Goal: Obtain resource: Obtain resource

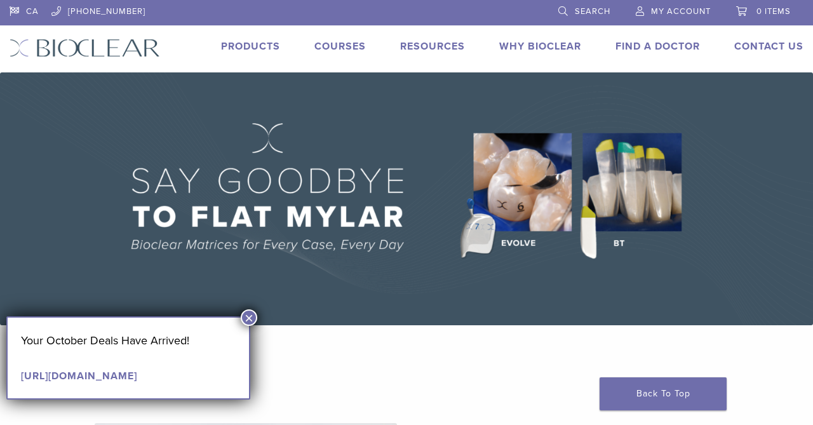
click at [458, 72] on img at bounding box center [406, 198] width 813 height 253
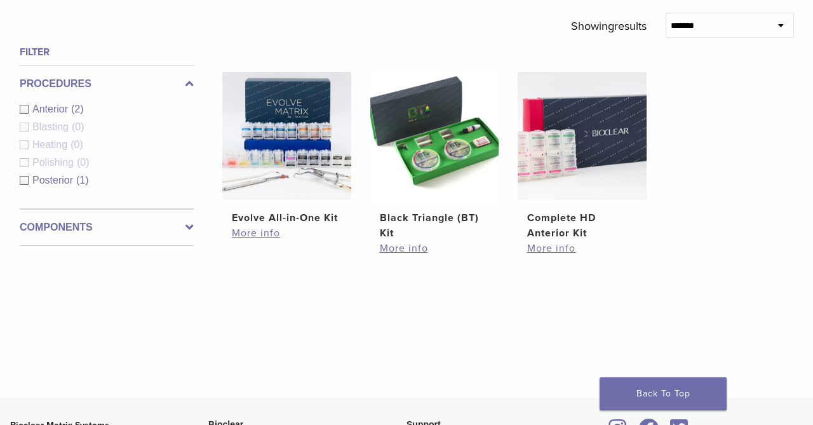
scroll to position [428, 0]
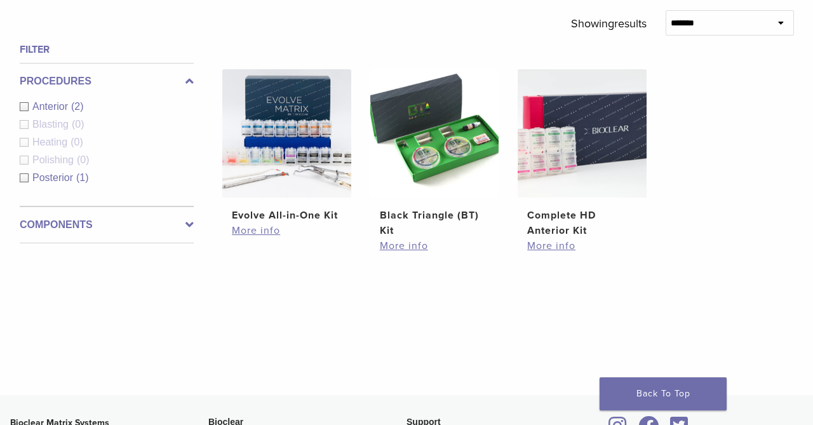
click at [148, 228] on label "Components" at bounding box center [107, 224] width 174 height 15
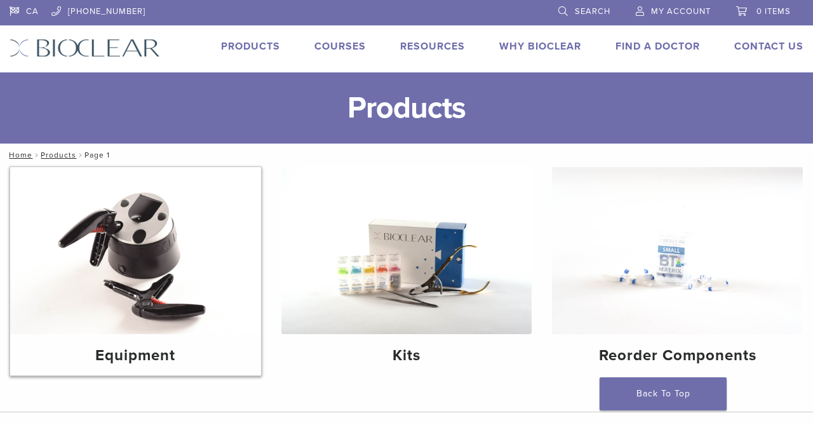
scroll to position [0, 0]
click at [340, 47] on link "Courses" at bounding box center [340, 46] width 51 height 13
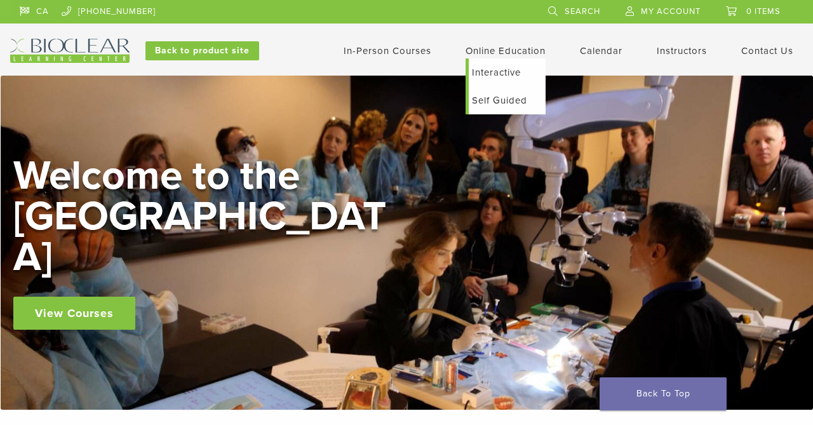
click at [482, 106] on link "Self Guided" at bounding box center [507, 100] width 77 height 28
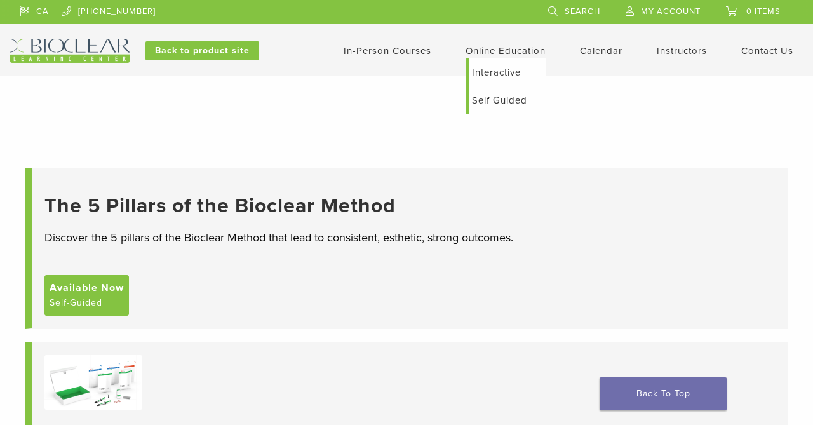
click at [512, 71] on link "Interactive" at bounding box center [507, 72] width 77 height 28
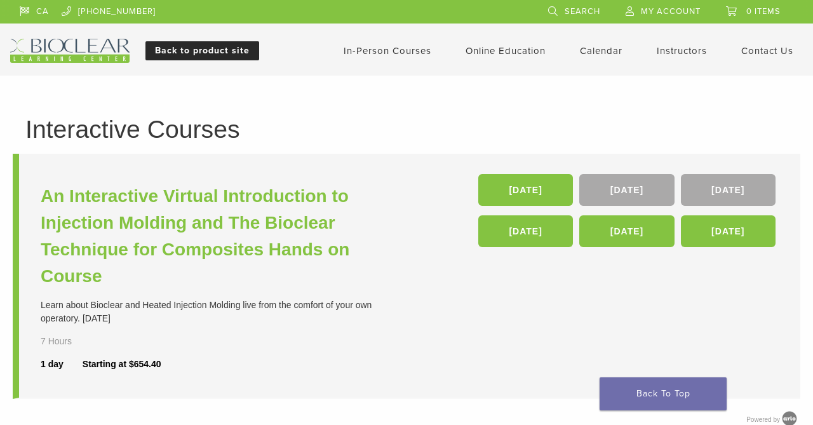
click at [187, 53] on link "Back to product site" at bounding box center [203, 50] width 114 height 19
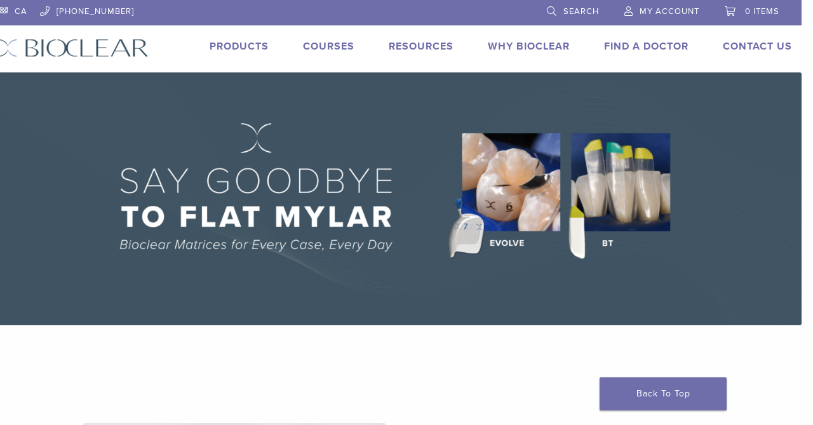
scroll to position [0, 11]
click at [435, 69] on link "Technique Guides, IFU, & SDS" at bounding box center [477, 68] width 170 height 28
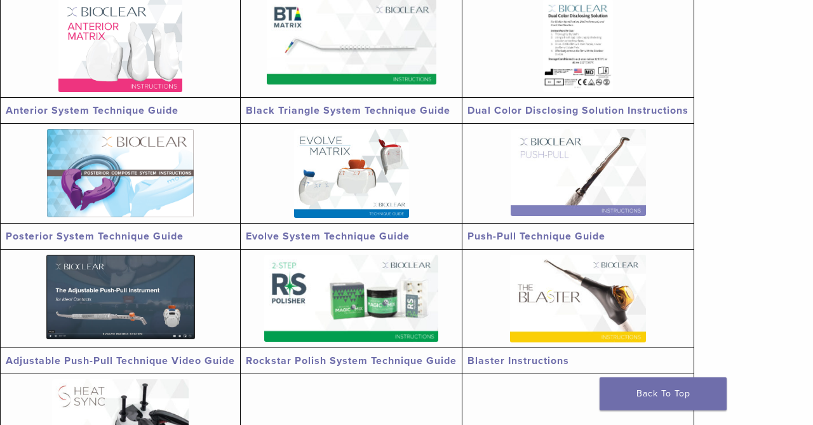
scroll to position [292, 0]
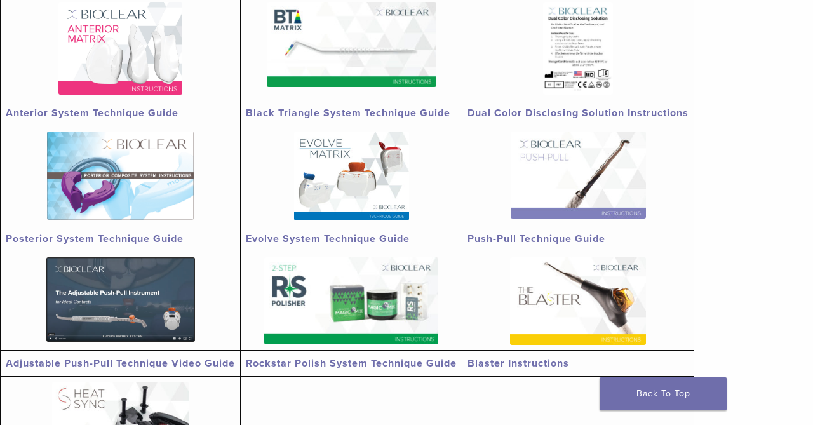
click at [138, 113] on link "Anterior System Technique Guide" at bounding box center [92, 113] width 173 height 13
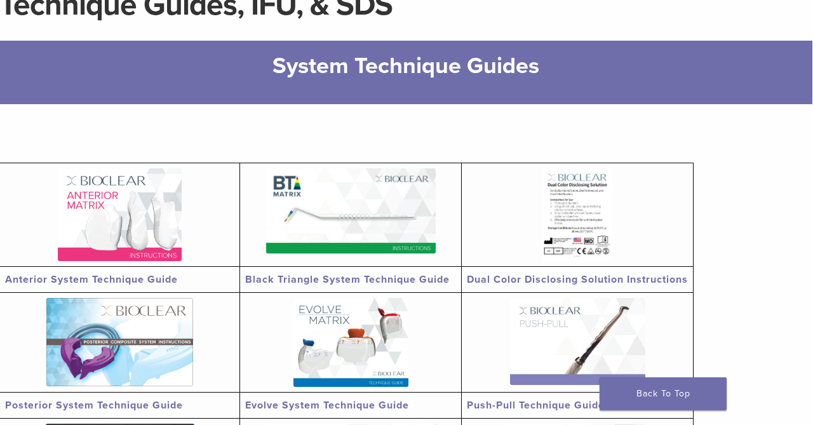
scroll to position [137, 1]
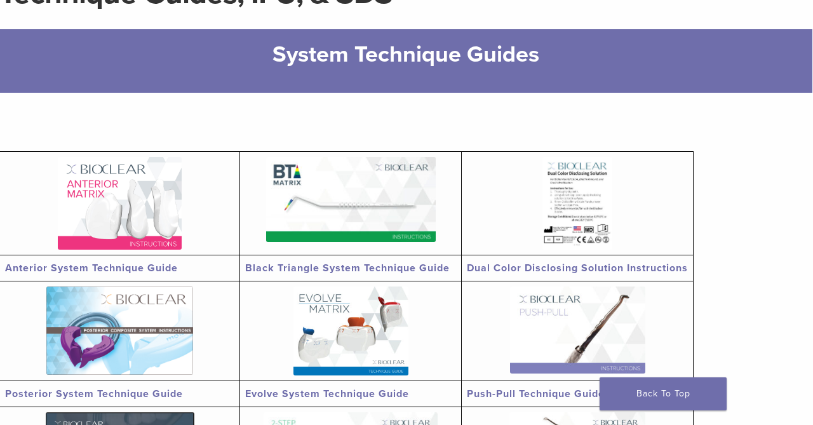
click at [322, 193] on img at bounding box center [351, 199] width 170 height 85
